Goal: Information Seeking & Learning: Learn about a topic

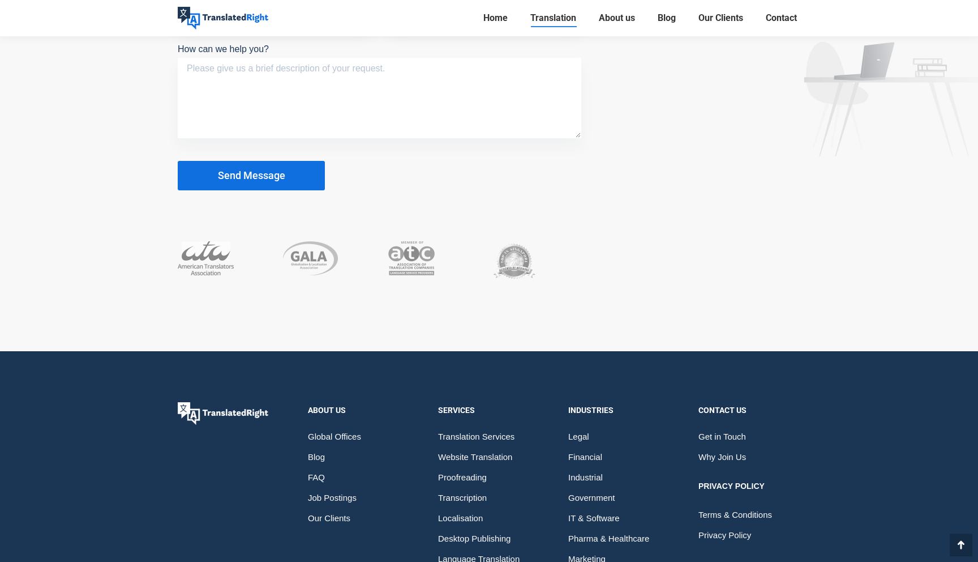
scroll to position [5385, 0]
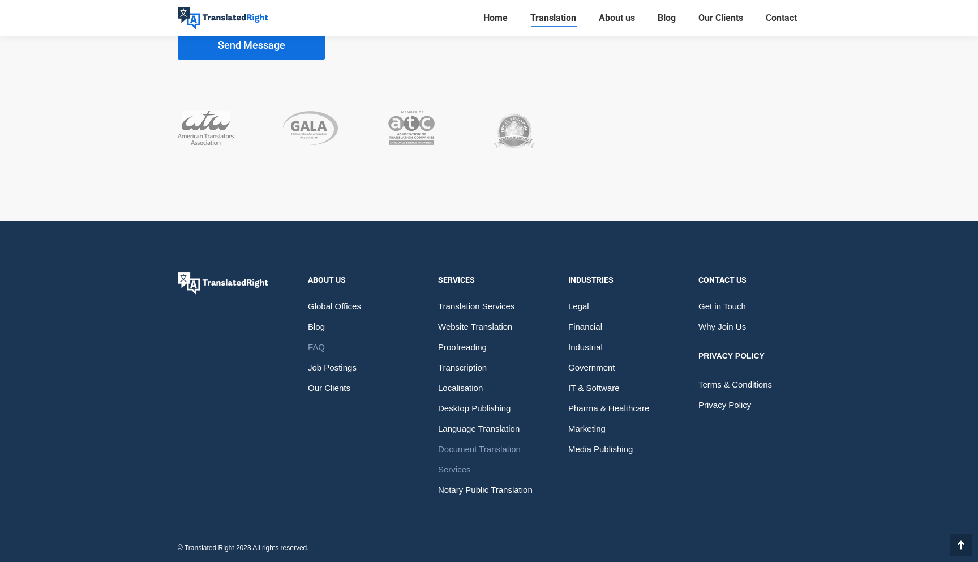
click at [318, 346] on span "FAQ" at bounding box center [316, 347] width 17 height 20
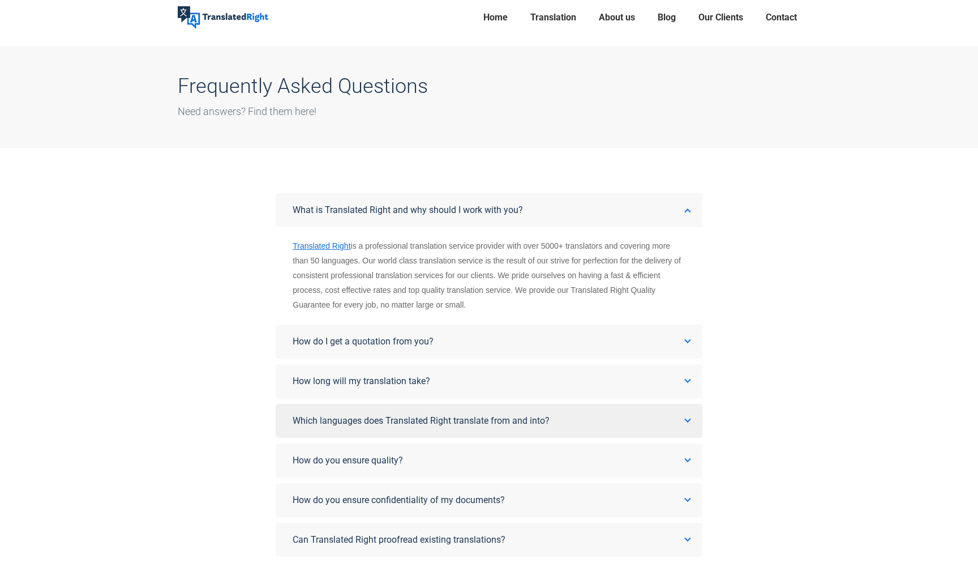
scroll to position [37, 0]
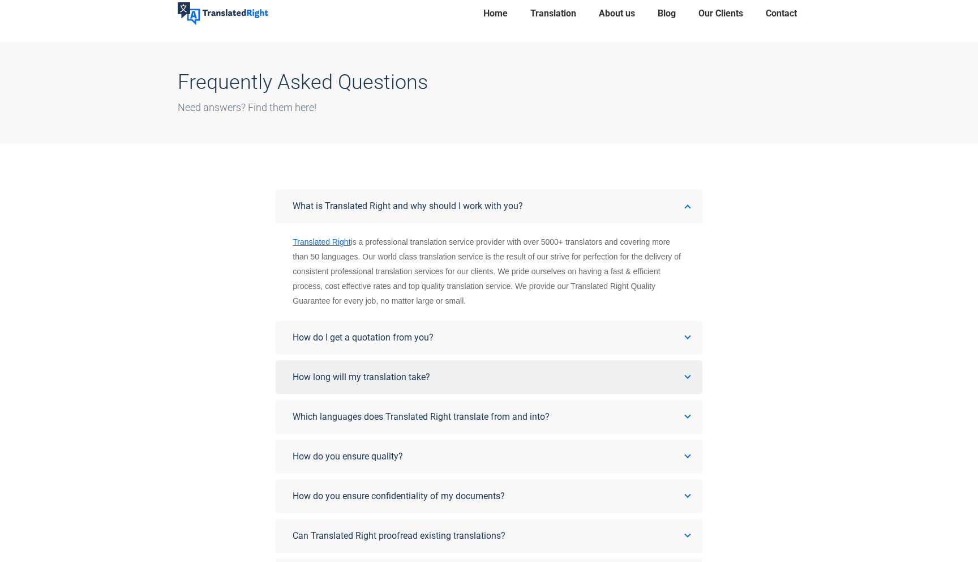
click at [392, 378] on span "How long will my translation take?" at bounding box center [362, 376] width 138 height 11
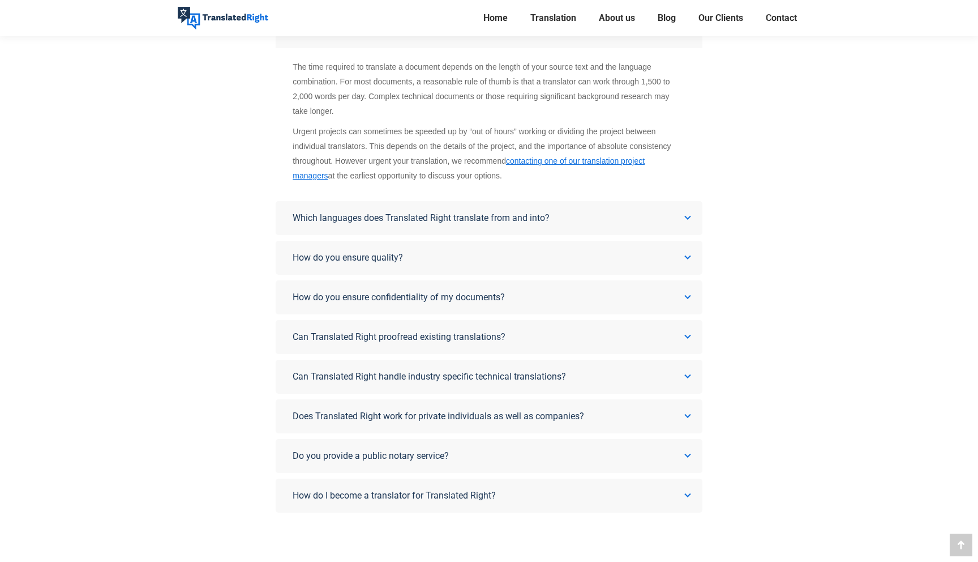
scroll to position [308, 0]
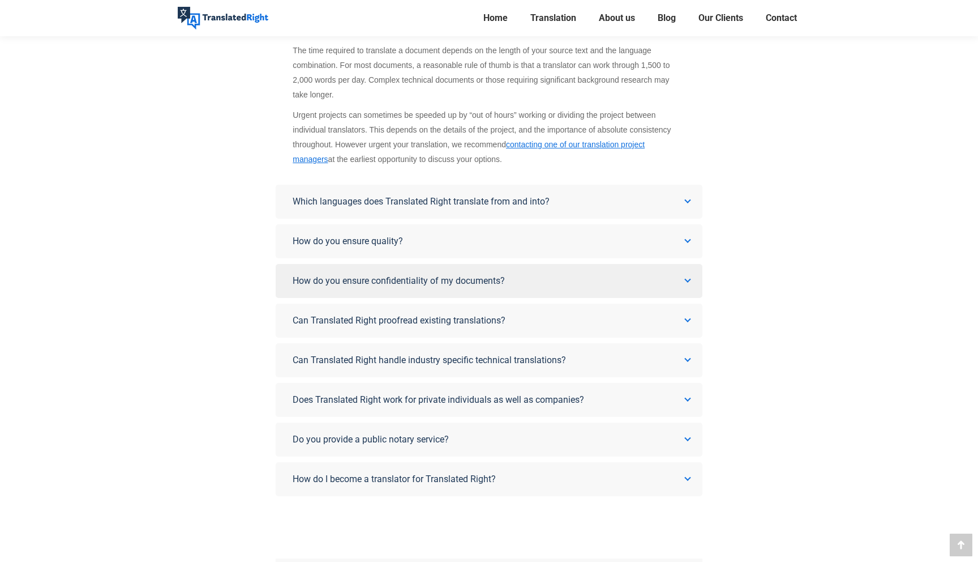
click at [447, 281] on span "How do you ensure confidentiality of my documents?" at bounding box center [399, 280] width 212 height 11
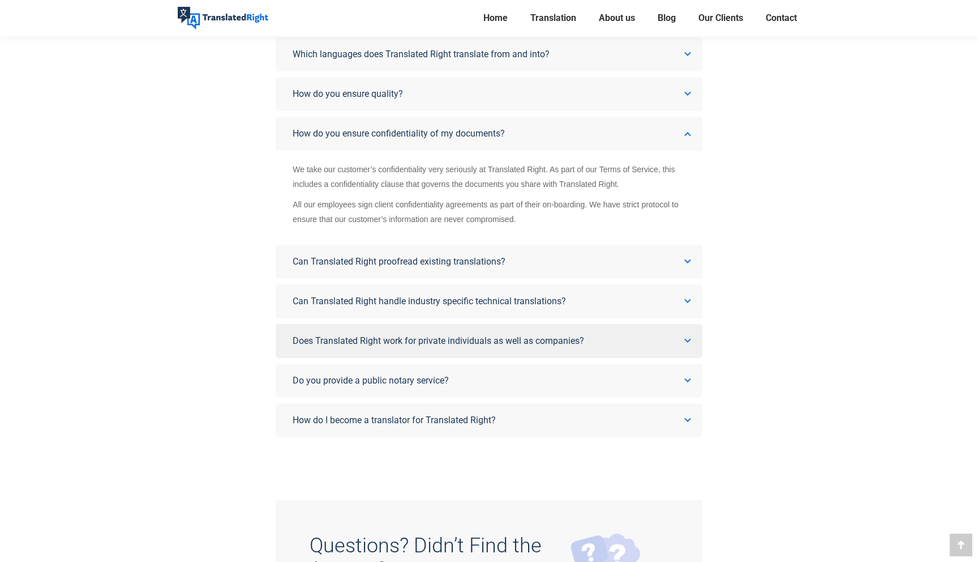
click at [444, 350] on link "Does Translated Right work for private individuals as well as companies?" at bounding box center [489, 341] width 426 height 34
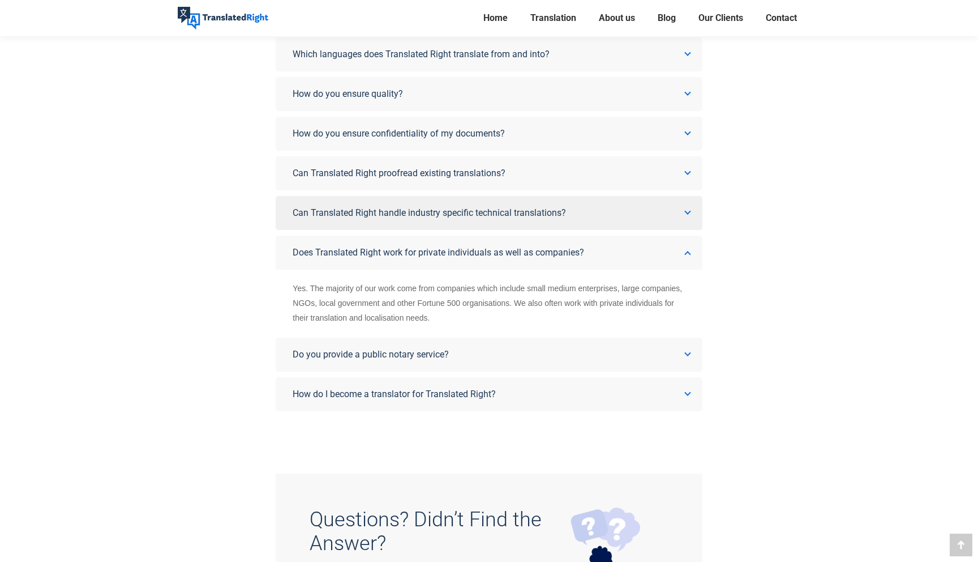
click at [447, 217] on span "Can Translated Right handle industry specific technical translations?" at bounding box center [429, 212] width 273 height 11
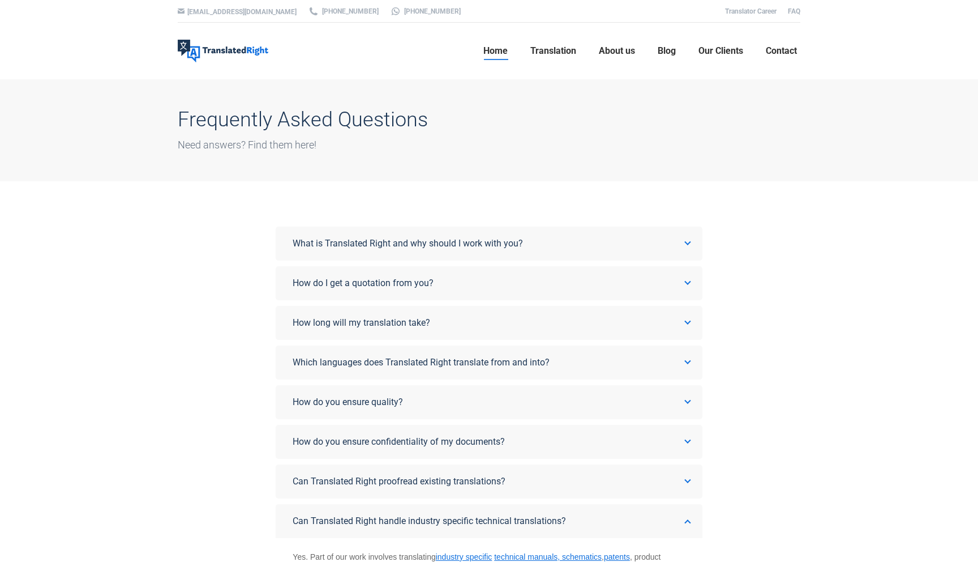
click at [502, 59] on link "Home" at bounding box center [495, 51] width 31 height 36
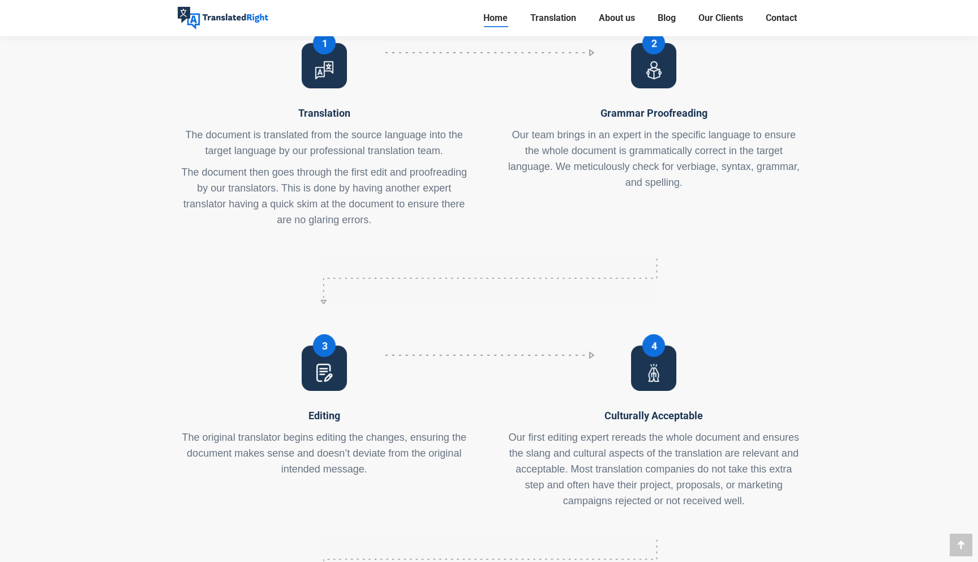
scroll to position [4991, 0]
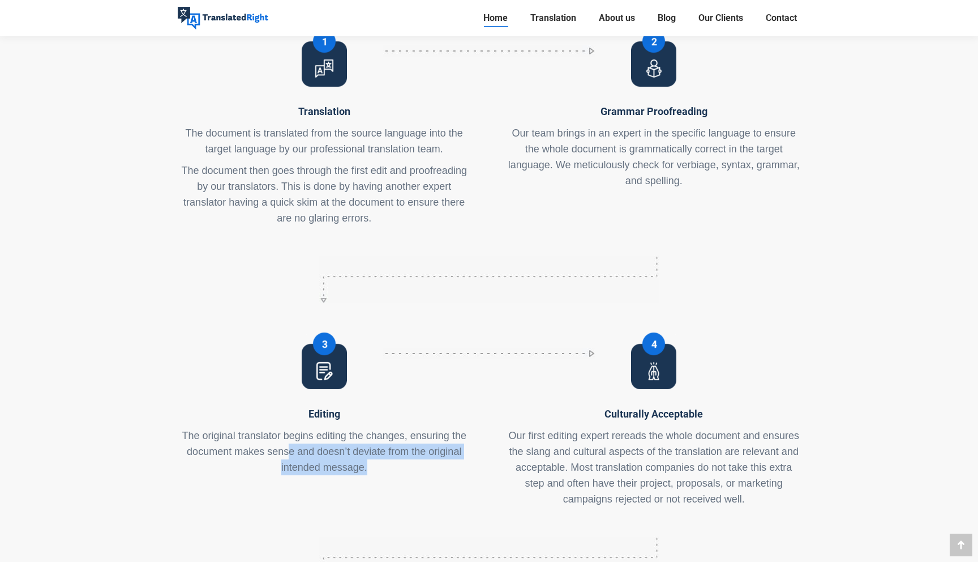
drag, startPoint x: 288, startPoint y: 322, endPoint x: 375, endPoint y: 327, distance: 87.3
click at [375, 427] on p "The original translator begins editing the changes, ensuring the document makes…" at bounding box center [324, 451] width 293 height 48
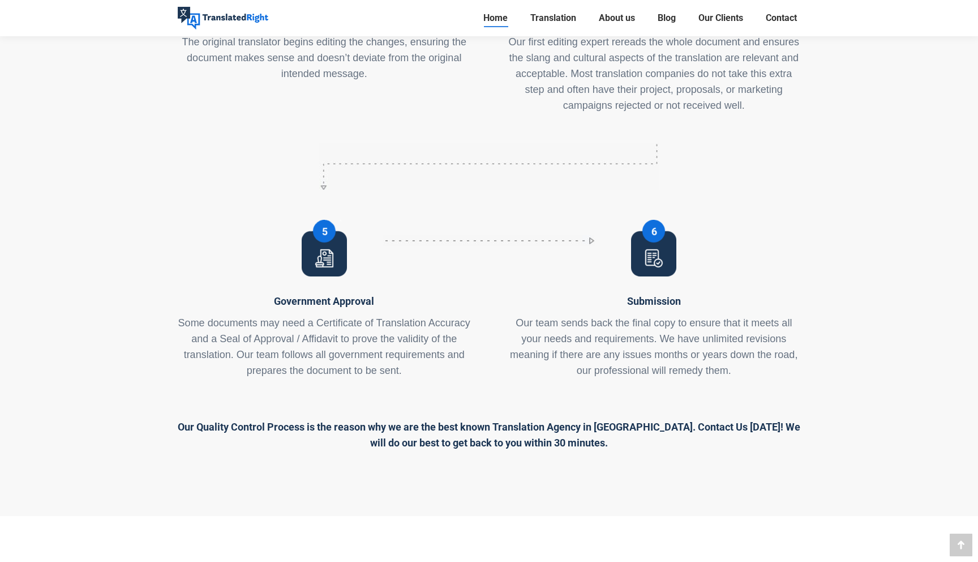
scroll to position [5393, 0]
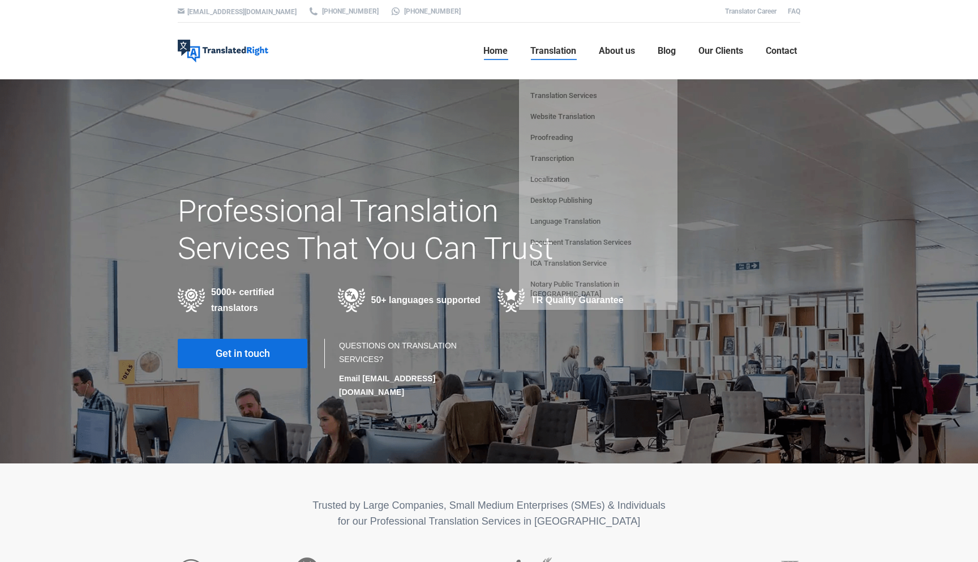
click at [557, 53] on span "Translation" at bounding box center [553, 50] width 46 height 11
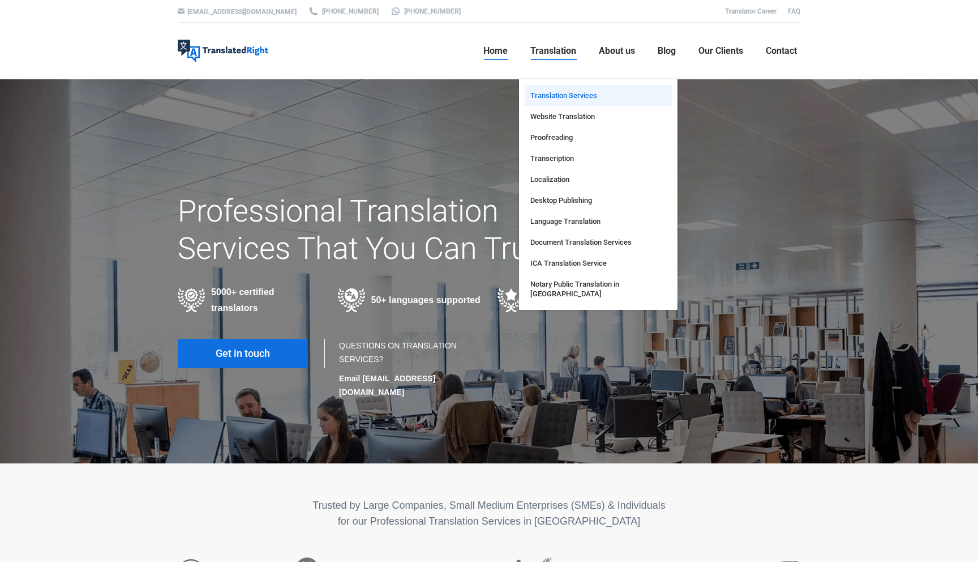
click at [576, 94] on span "Translation Services" at bounding box center [563, 96] width 67 height 10
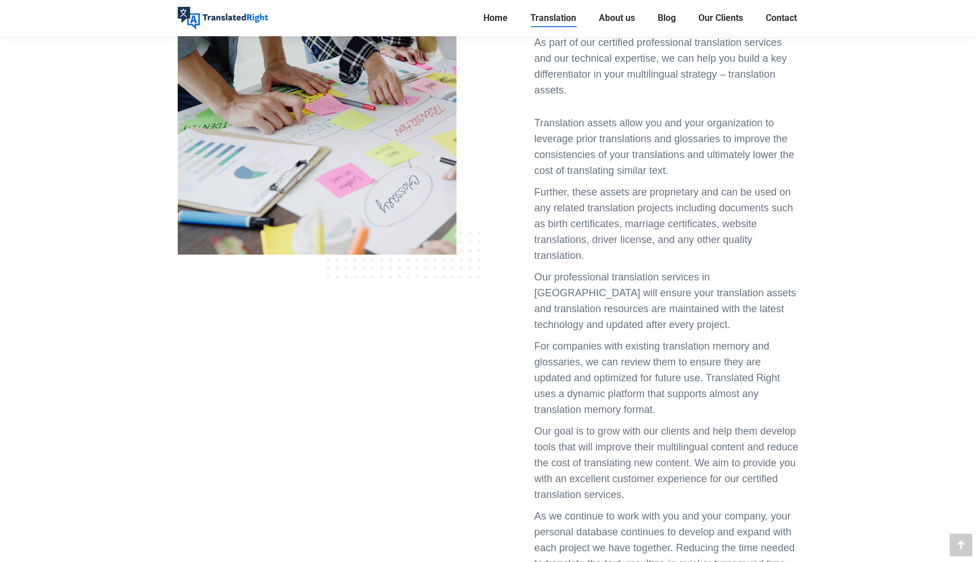
scroll to position [1500, 0]
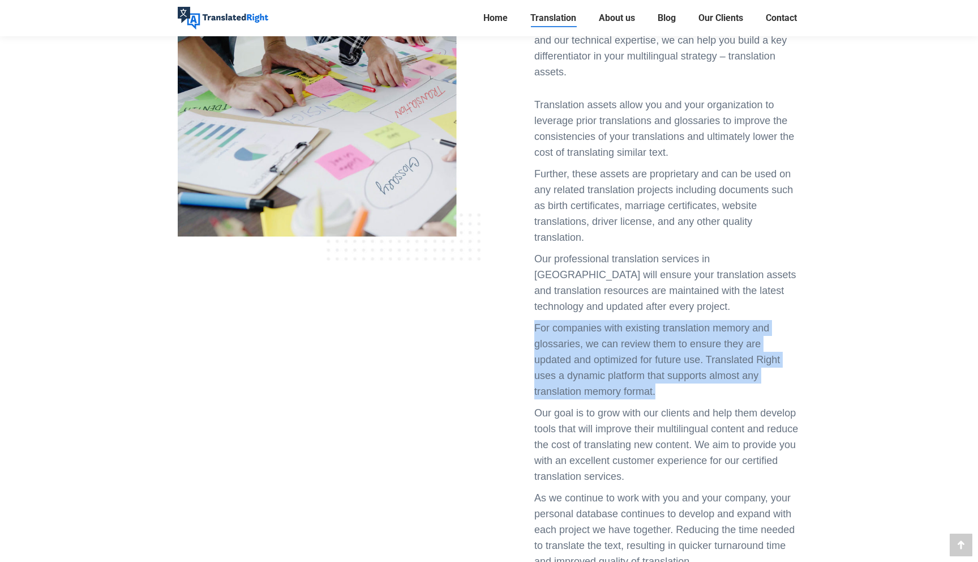
drag, startPoint x: 672, startPoint y: 324, endPoint x: 525, endPoint y: 262, distance: 160.0
click at [525, 262] on div "Building Your Translation Assets As part of our certified professional translat…" at bounding box center [649, 273] width 320 height 631
copy p "For companies with existing translation memory and glossaries, we can review th…"
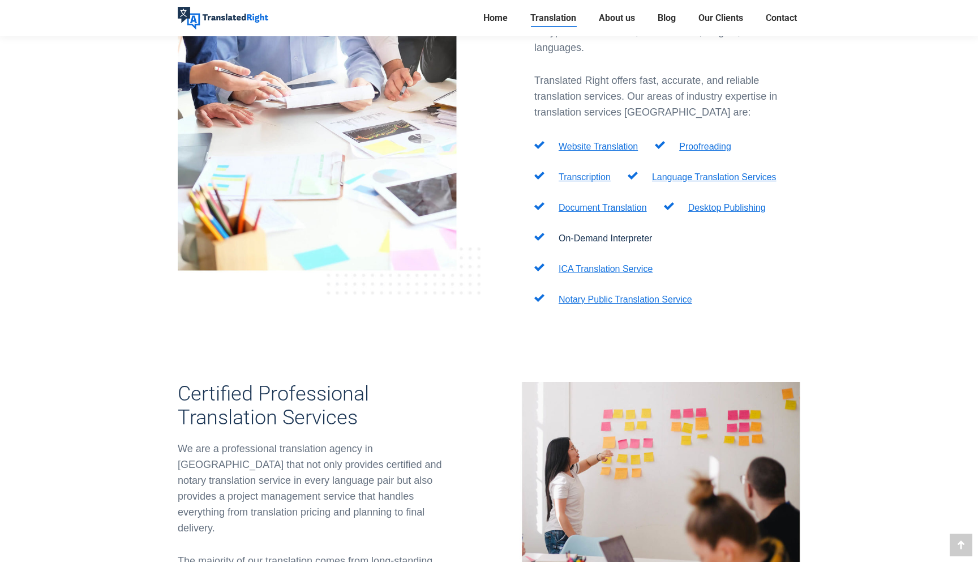
scroll to position [0, 0]
